Goal: Information Seeking & Learning: Learn about a topic

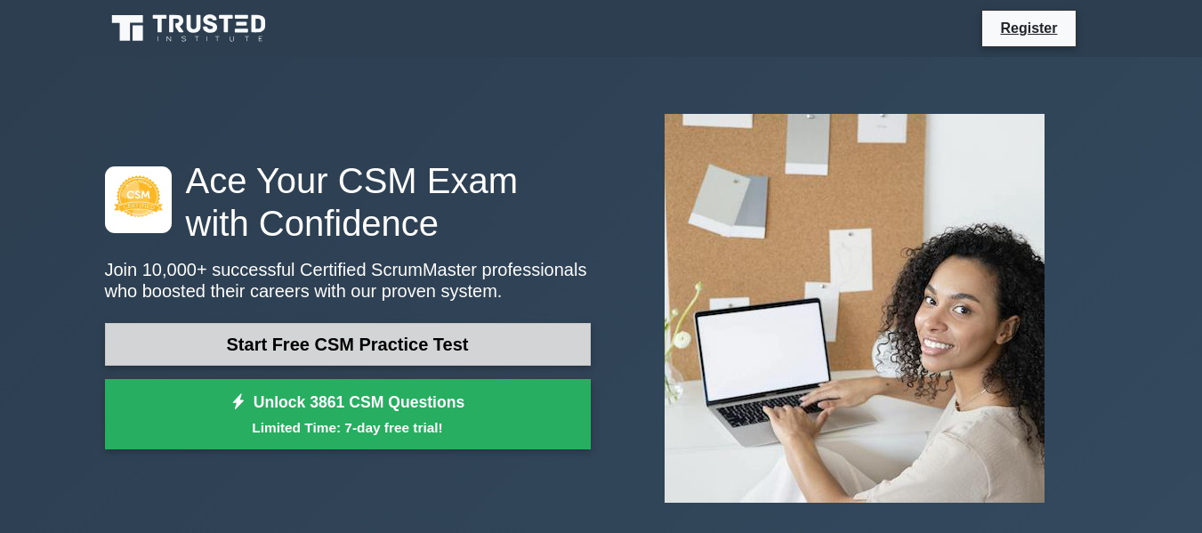
click at [420, 343] on link "Start Free CSM Practice Test" at bounding box center [348, 344] width 486 height 43
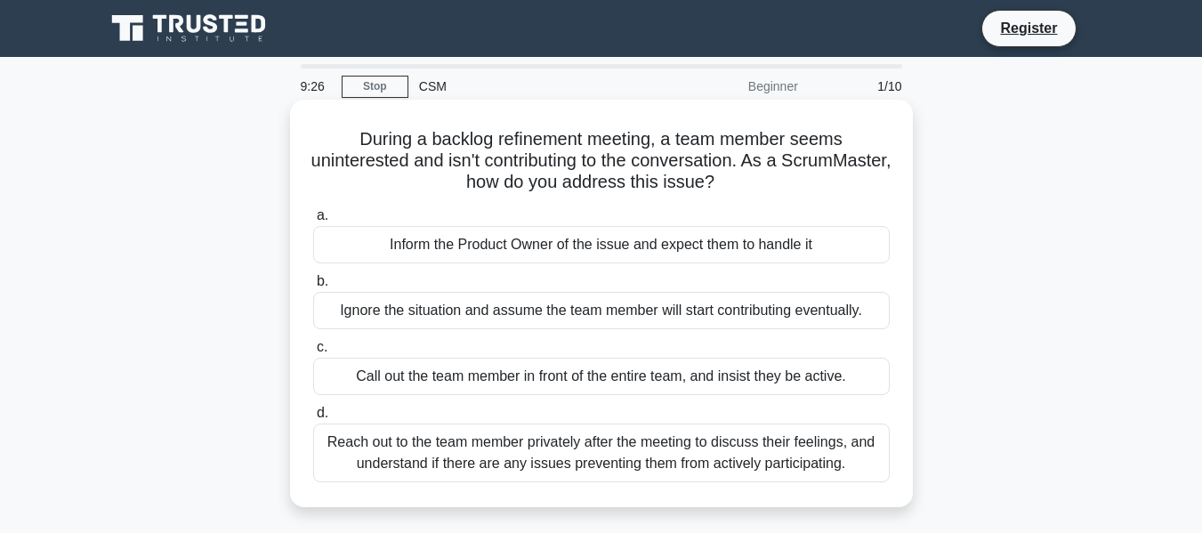
click at [511, 460] on div "Reach out to the team member privately after the meeting to discuss their feeli…" at bounding box center [601, 452] width 577 height 59
click at [313, 419] on input "d. Reach out to the team member privately after the meeting to discuss their fe…" at bounding box center [313, 413] width 0 height 12
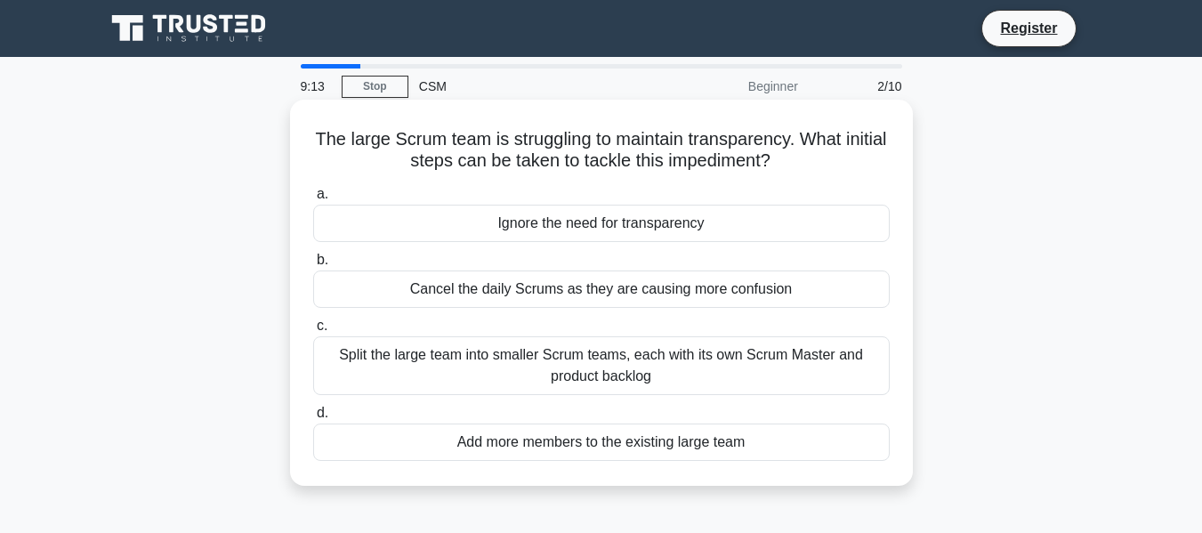
click at [503, 362] on div "Split the large team into smaller Scrum teams, each with its own Scrum Master a…" at bounding box center [601, 365] width 577 height 59
click at [313, 332] on input "c. Split the large team into smaller Scrum teams, each with its own Scrum Maste…" at bounding box center [313, 326] width 0 height 12
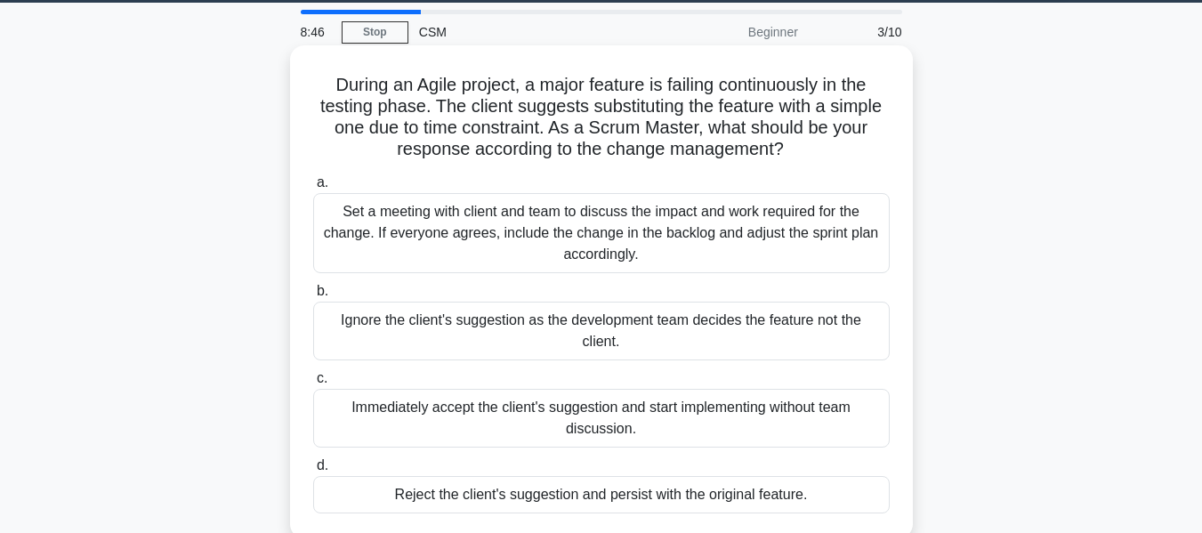
scroll to position [55, 0]
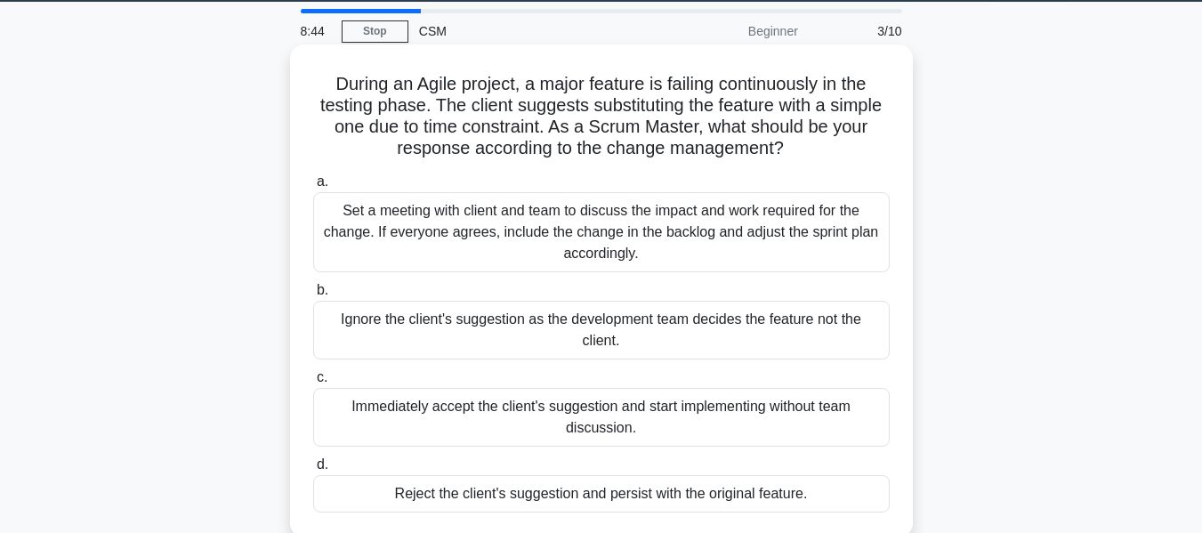
click at [552, 205] on div "Set a meeting with client and team to discuss the impact and work required for …" at bounding box center [601, 232] width 577 height 80
click at [313, 188] on input "a. Set a meeting with client and team to discuss the impact and work required f…" at bounding box center [313, 182] width 0 height 12
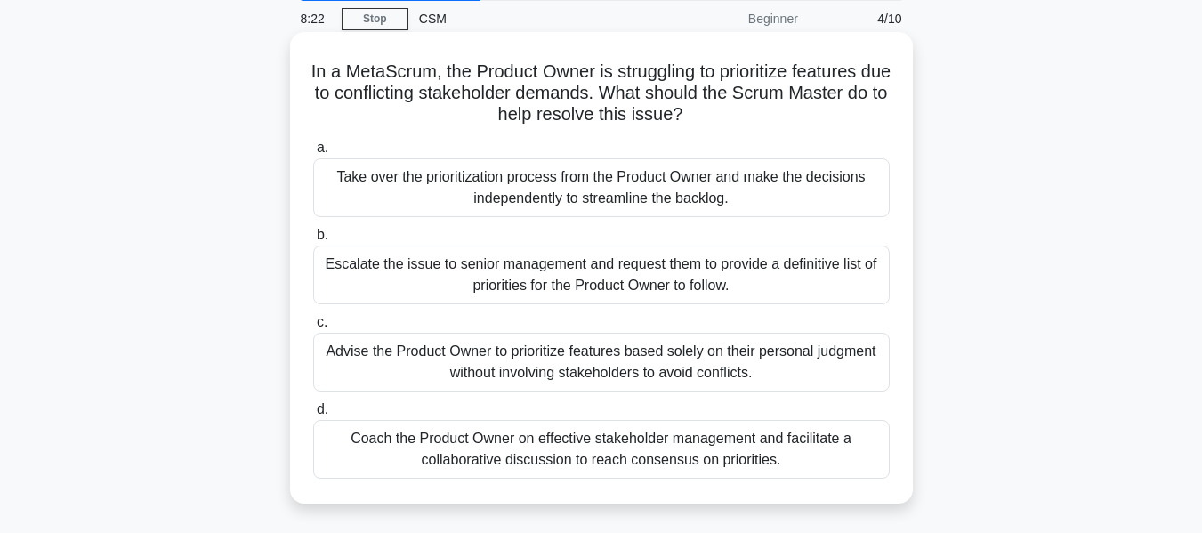
scroll to position [69, 0]
click at [546, 438] on div "Coach the Product Owner on effective stakeholder management and facilitate a co…" at bounding box center [601, 448] width 577 height 59
click at [313, 415] on input "d. Coach the Product Owner on effective stakeholder management and facilitate a…" at bounding box center [313, 409] width 0 height 12
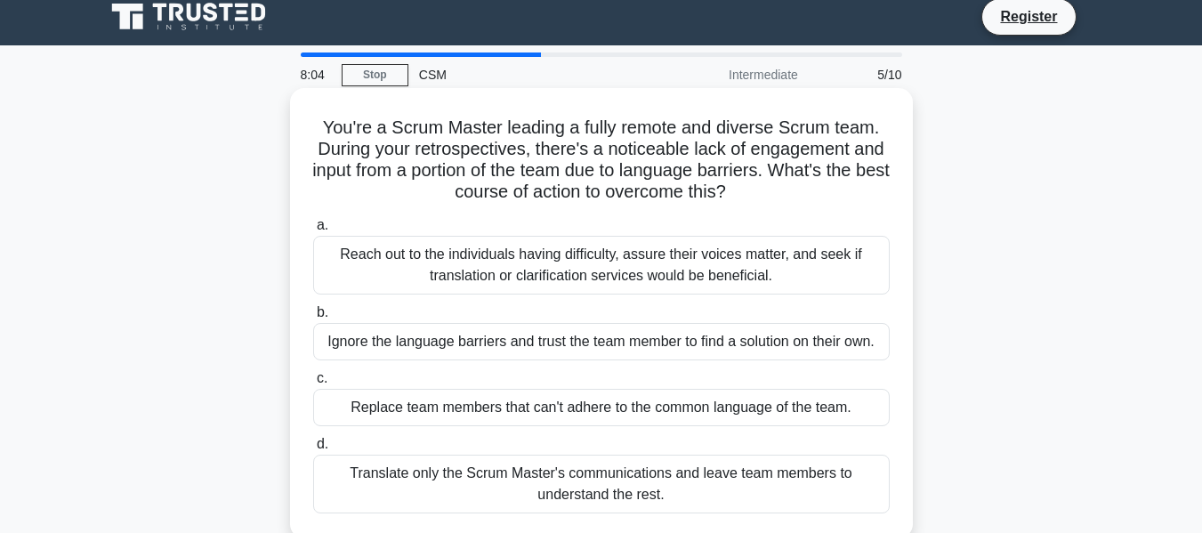
scroll to position [12, 0]
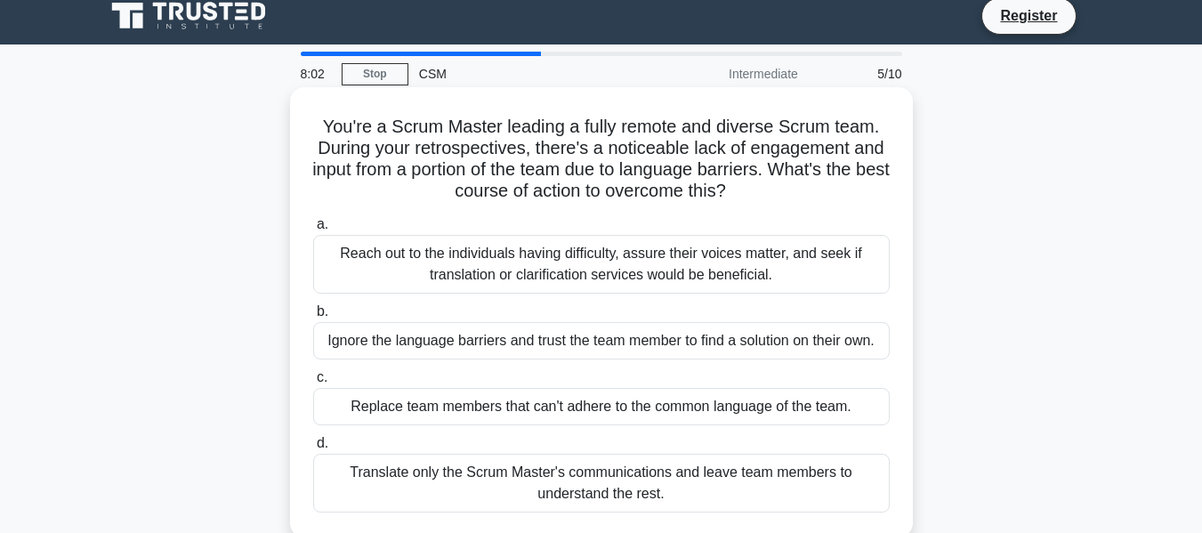
click at [511, 271] on div "Reach out to the individuals having difficulty, assure their voices matter, and…" at bounding box center [601, 264] width 577 height 59
click at [313, 230] on input "a. Reach out to the individuals having difficulty, assure their voices matter, …" at bounding box center [313, 225] width 0 height 12
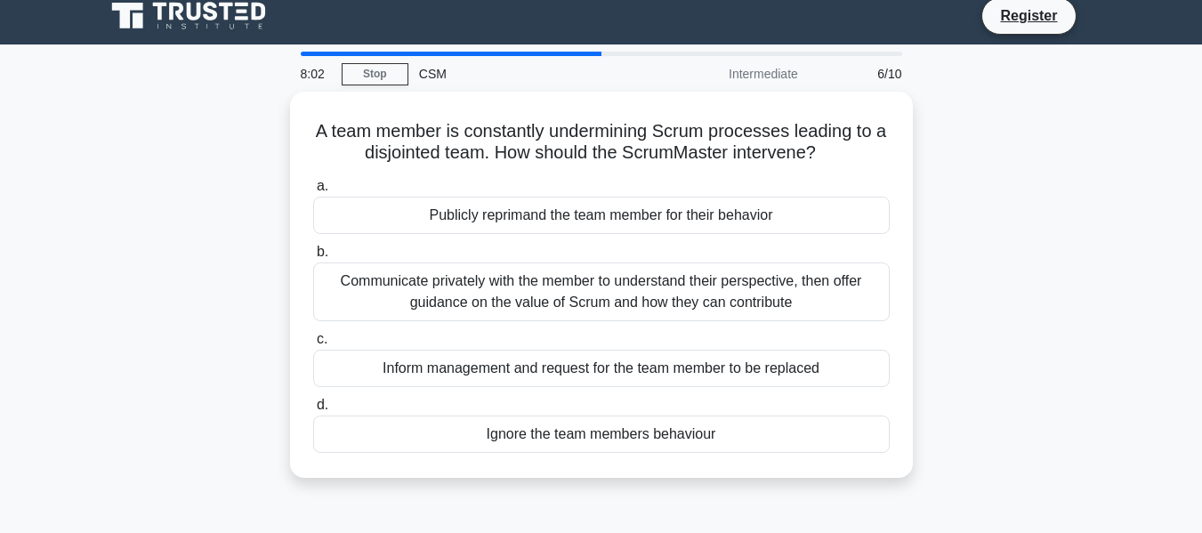
scroll to position [0, 0]
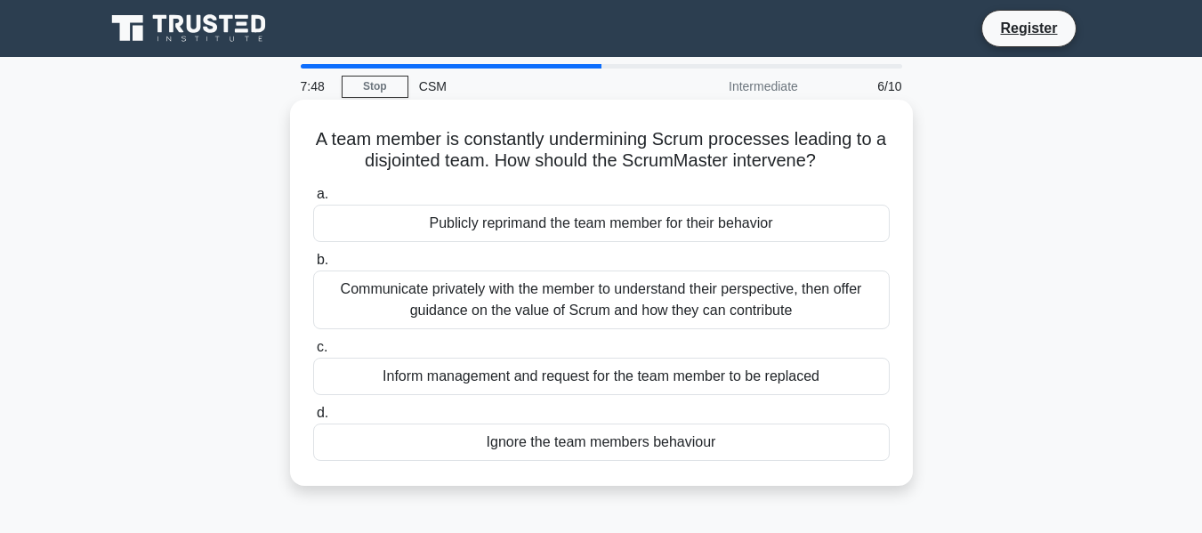
drag, startPoint x: 511, startPoint y: 271, endPoint x: 531, endPoint y: 325, distance: 57.2
click at [531, 325] on div "Communicate privately with the member to understand their perspective, then off…" at bounding box center [601, 299] width 577 height 59
click at [313, 266] on input "b. Communicate privately with the member to understand their perspective, then …" at bounding box center [313, 260] width 0 height 12
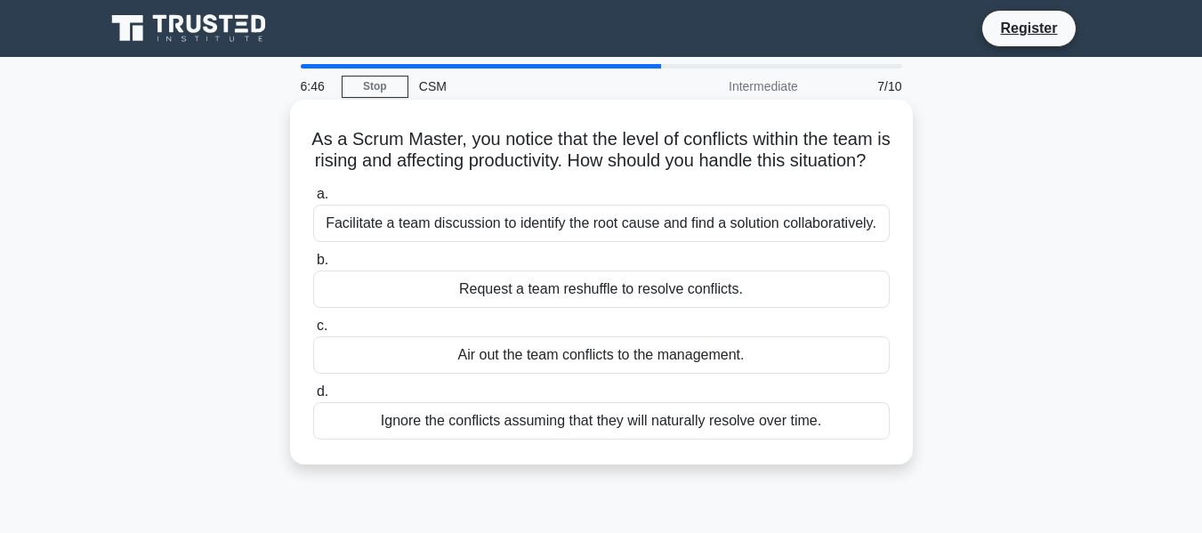
click at [648, 242] on div "Facilitate a team discussion to identify the root cause and find a solution col…" at bounding box center [601, 223] width 577 height 37
click at [313, 200] on input "a. Facilitate a team discussion to identify the root cause and find a solution …" at bounding box center [313, 195] width 0 height 12
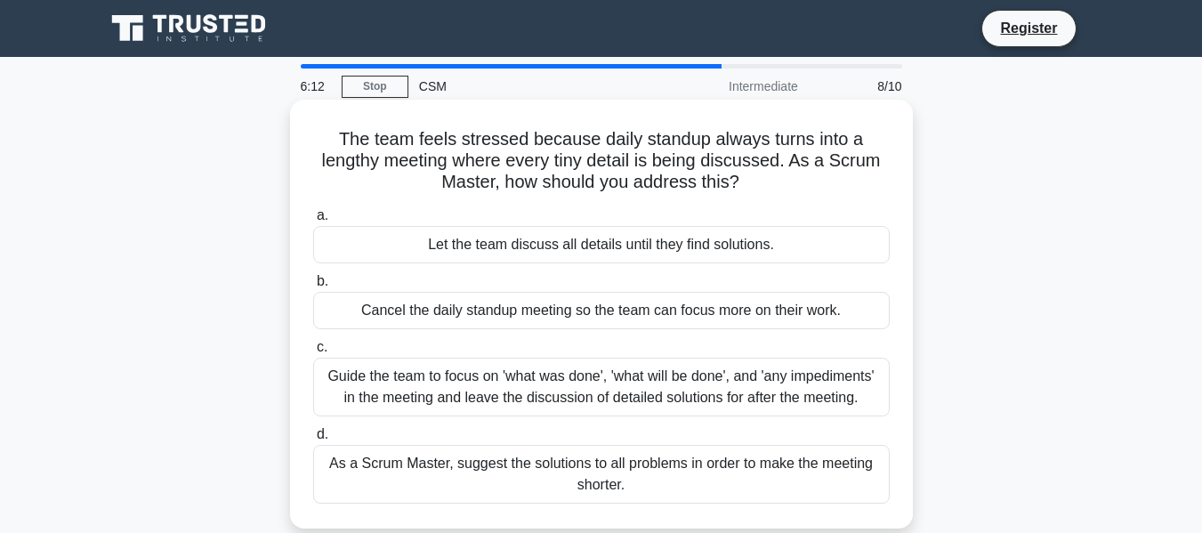
click at [614, 405] on div "Guide the team to focus on 'what was done', 'what will be done', and 'any imped…" at bounding box center [601, 387] width 577 height 59
click at [313, 353] on input "c. Guide the team to focus on 'what was done', 'what will be done', and 'any im…" at bounding box center [313, 348] width 0 height 12
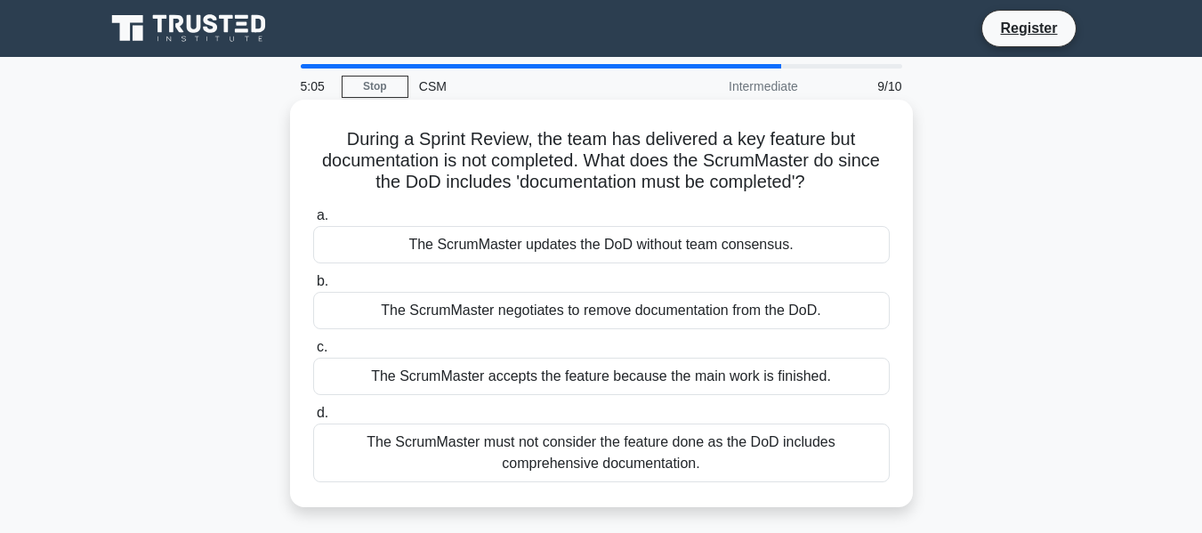
click at [613, 377] on div "The ScrumMaster accepts the feature because the main work is finished." at bounding box center [601, 376] width 577 height 37
click at [313, 353] on input "c. The ScrumMaster accepts the feature because the main work is finished." at bounding box center [313, 348] width 0 height 12
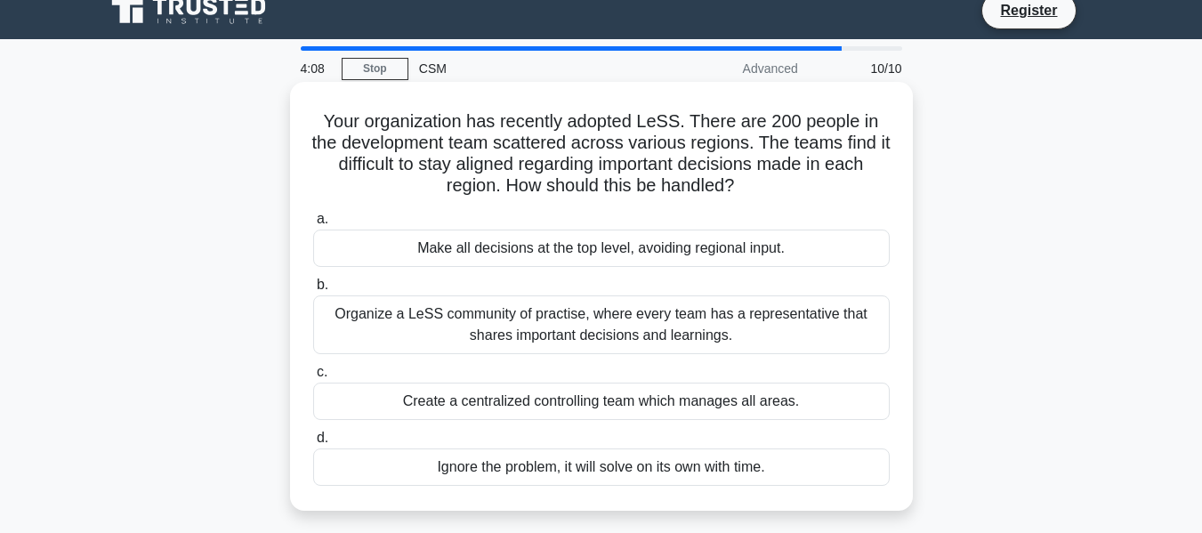
scroll to position [19, 0]
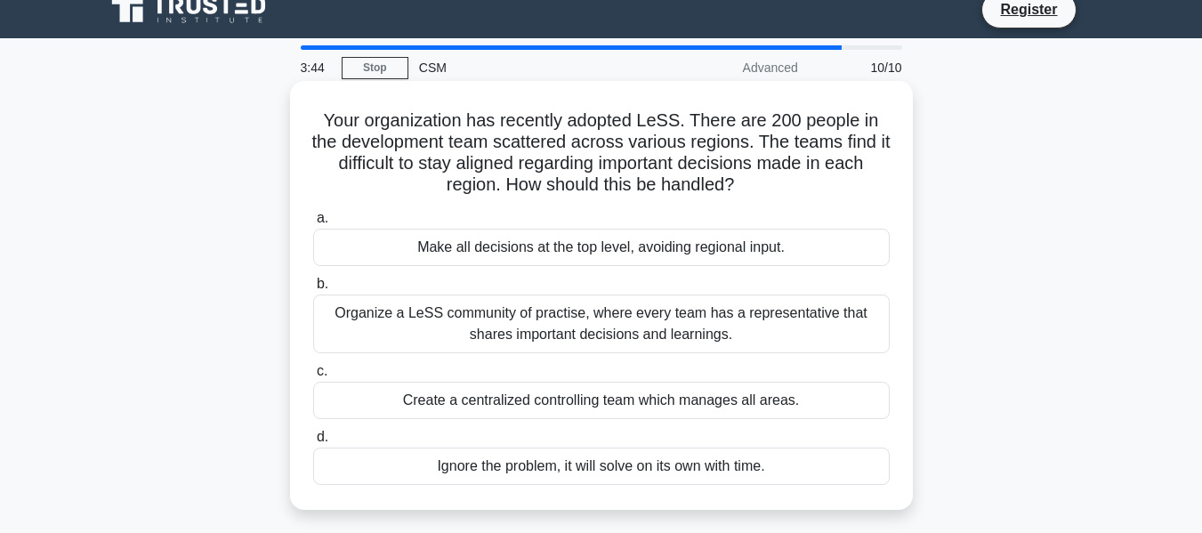
click at [568, 310] on div "Organize a LeSS community of practise, where every team has a representative th…" at bounding box center [601, 323] width 577 height 59
click at [313, 290] on input "b. Organize a LeSS community of practise, where every team has a representative…" at bounding box center [313, 284] width 0 height 12
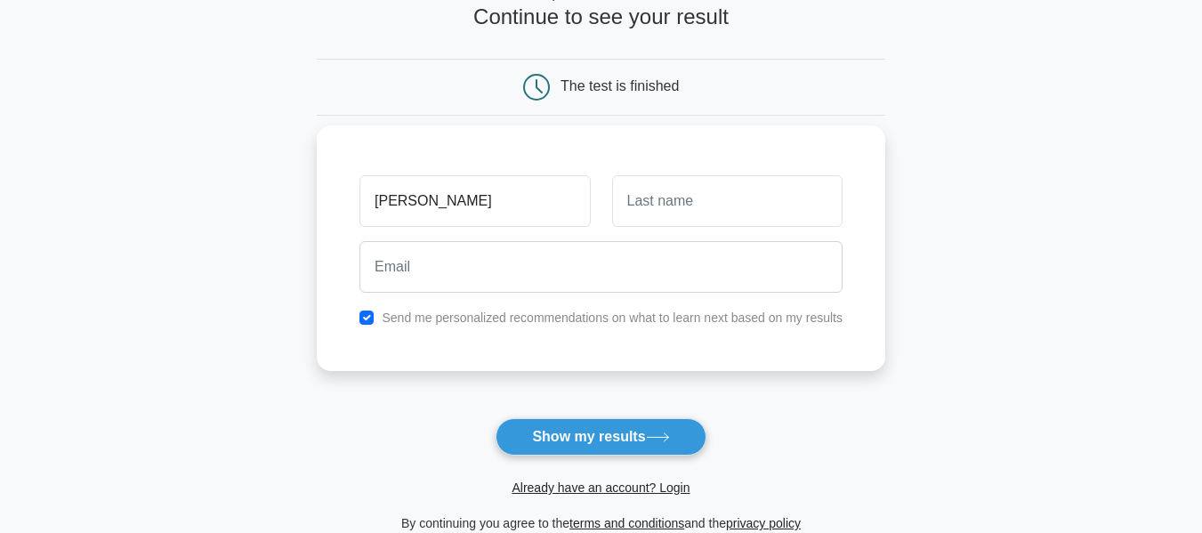
scroll to position [123, 0]
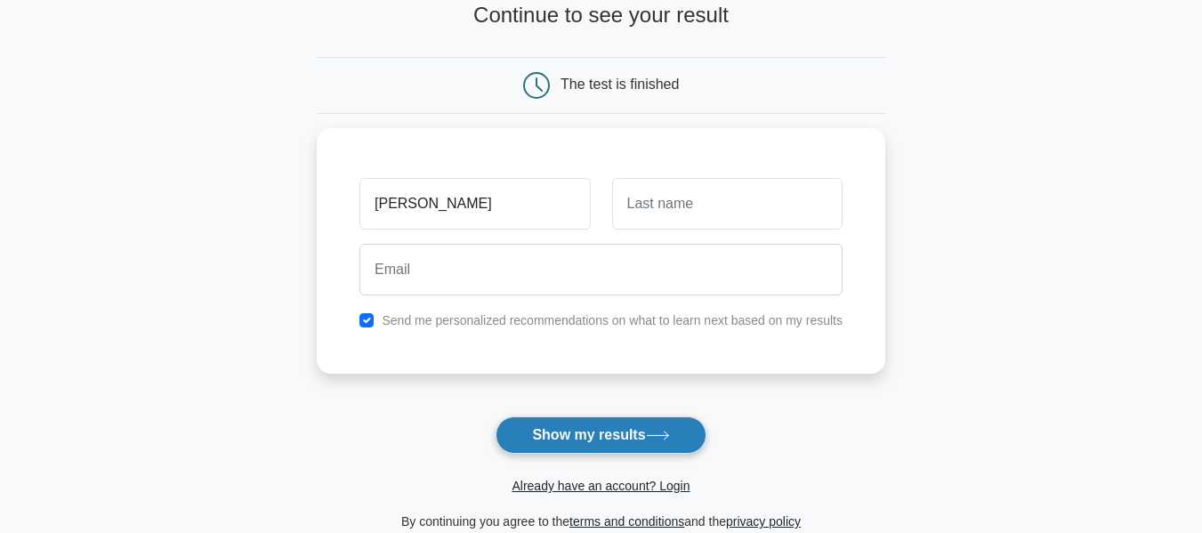
type input "[PERSON_NAME]"
click at [620, 430] on button "Show my results" at bounding box center [601, 434] width 210 height 37
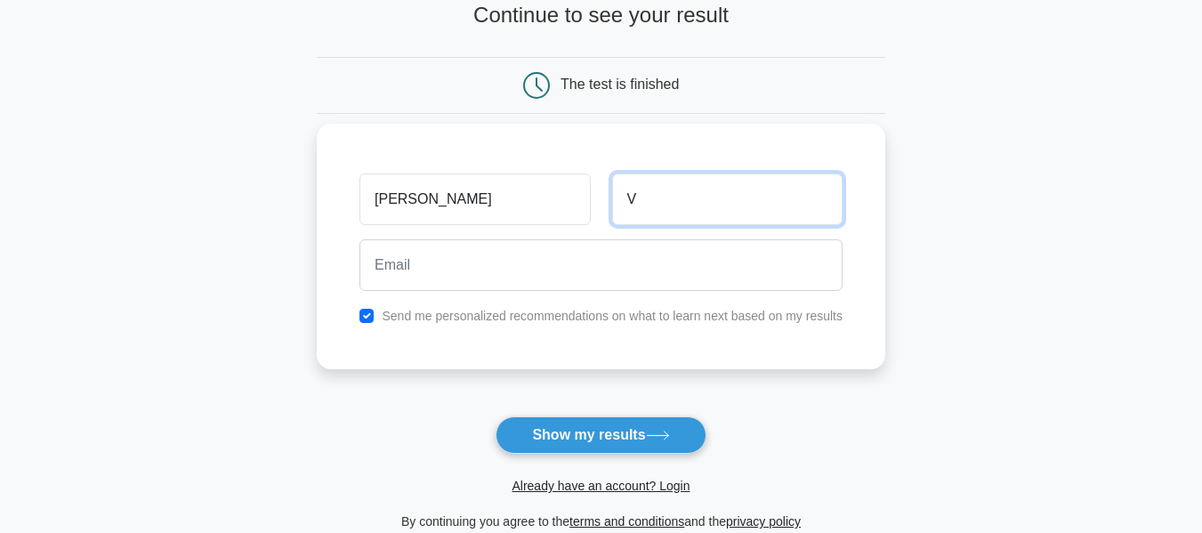
type input "V"
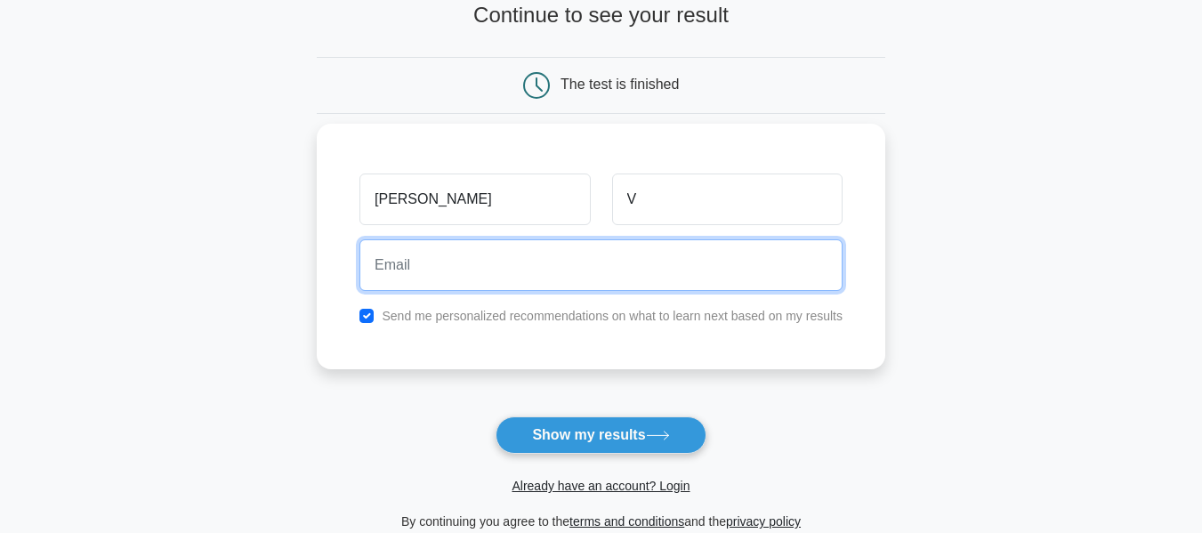
click at [572, 281] on input "email" at bounding box center [600, 265] width 483 height 52
type input "indhujavenkatesan15@gmail.com"
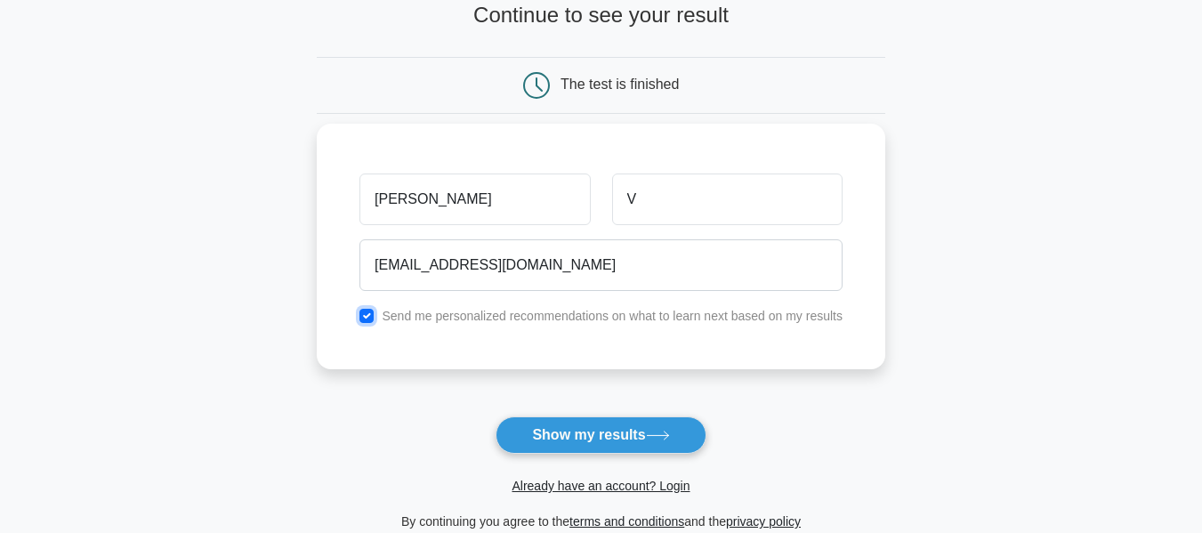
click at [368, 311] on input "checkbox" at bounding box center [366, 316] width 14 height 14
checkbox input "false"
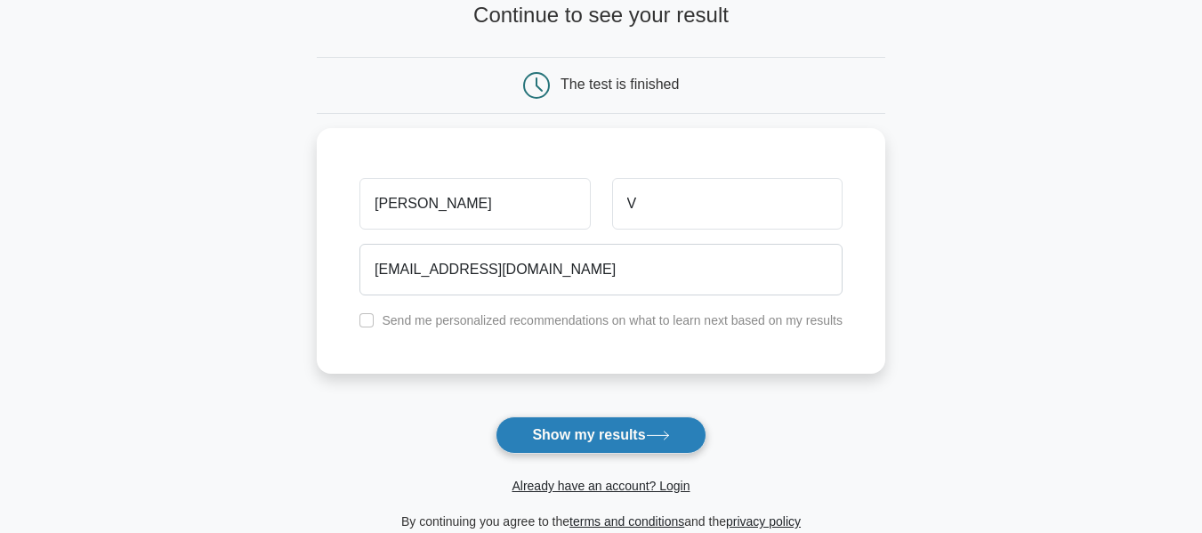
click at [594, 437] on button "Show my results" at bounding box center [601, 434] width 210 height 37
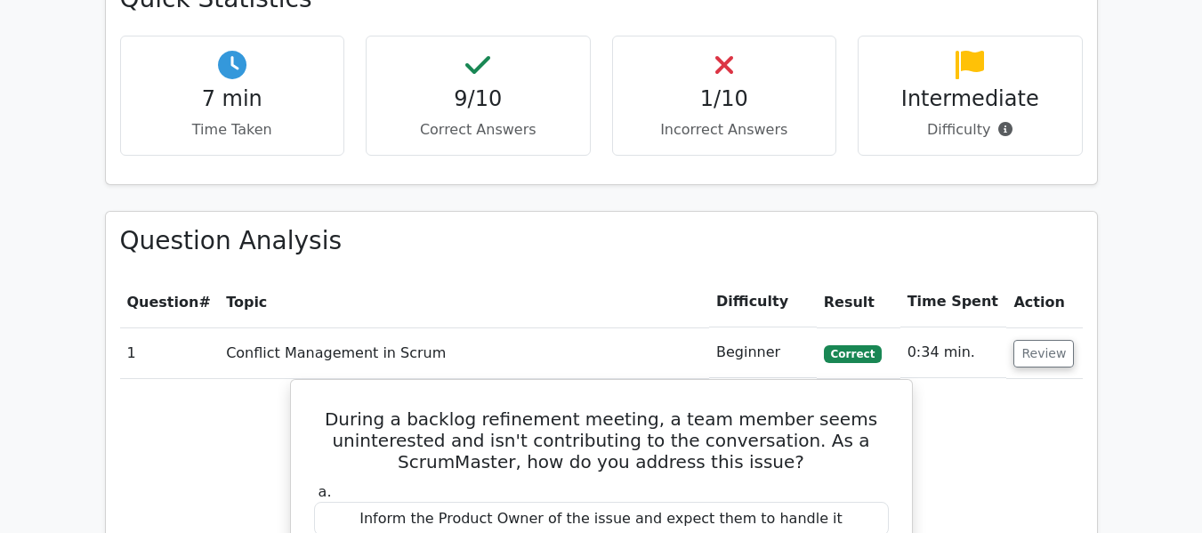
scroll to position [1311, 0]
click at [714, 85] on h4 "1/10" at bounding box center [724, 98] width 195 height 26
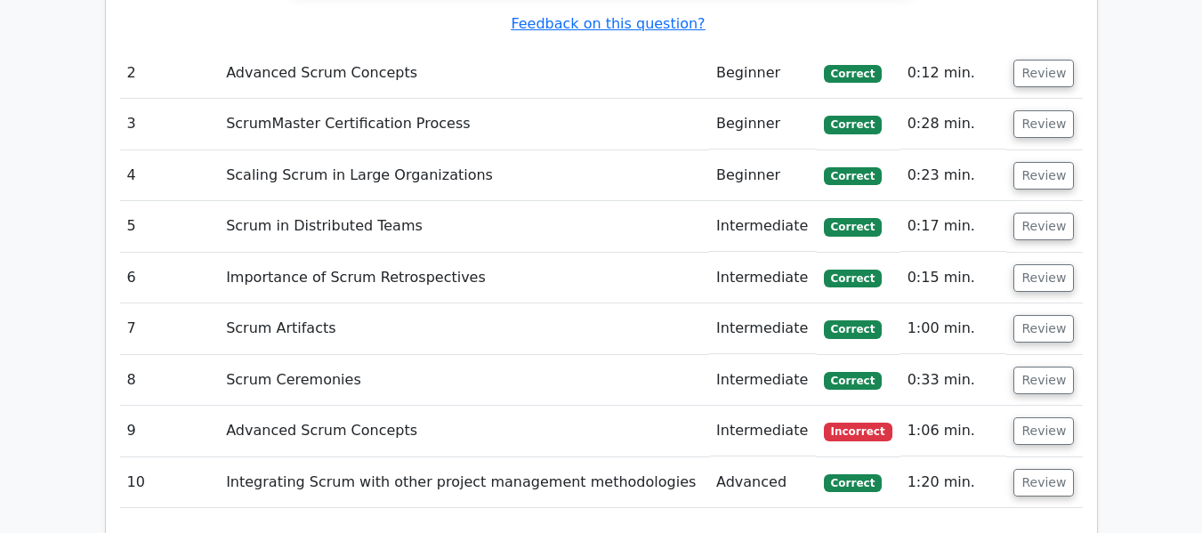
scroll to position [2474, 0]
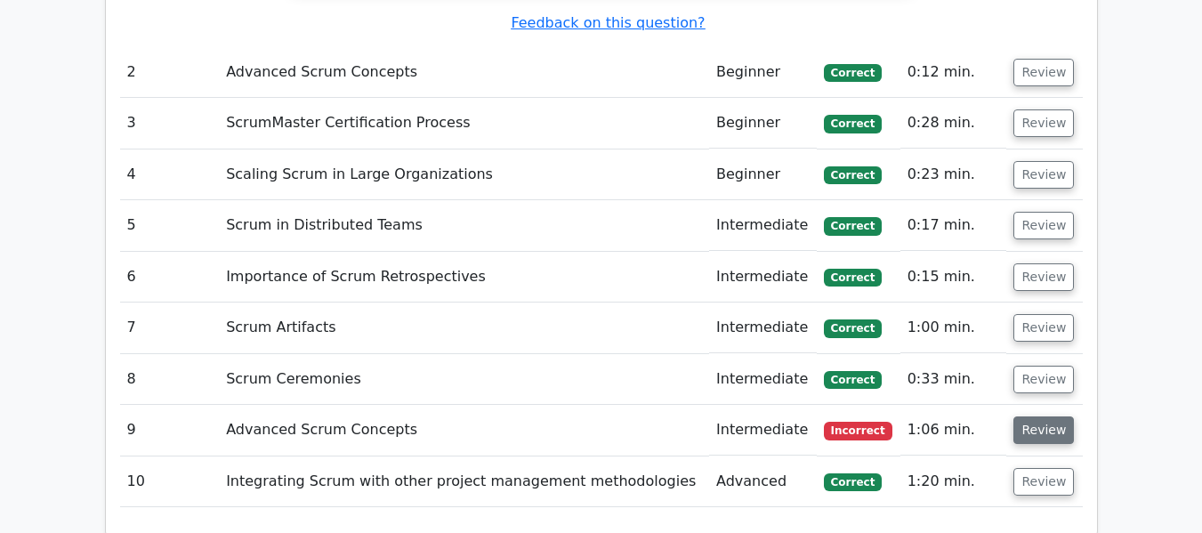
click at [1049, 416] on button "Review" at bounding box center [1043, 430] width 60 height 28
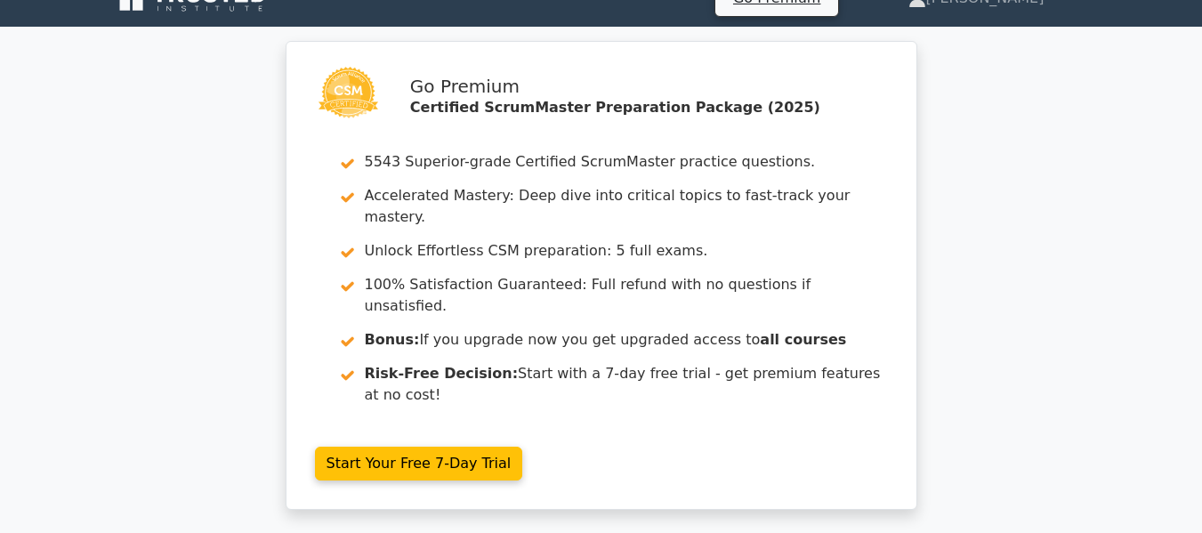
scroll to position [0, 0]
